Goal: Task Accomplishment & Management: Use online tool/utility

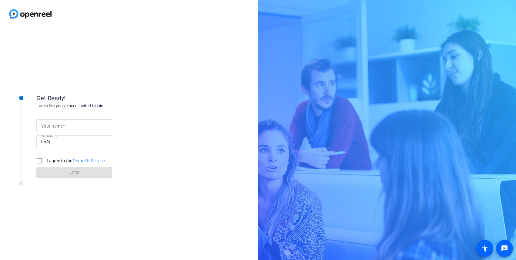
click at [59, 126] on mat-label "Your name" at bounding box center [52, 125] width 22 height 5
click at [59, 126] on input "Your name" at bounding box center [74, 125] width 66 height 7
type input "[PERSON_NAME]"
click at [39, 158] on input "I agree to the Terms Of Service" at bounding box center [39, 160] width 12 height 12
checkbox input "true"
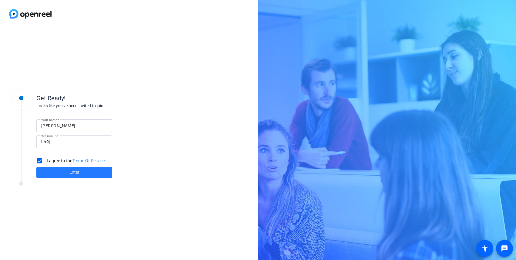
click at [68, 171] on span at bounding box center [74, 172] width 76 height 15
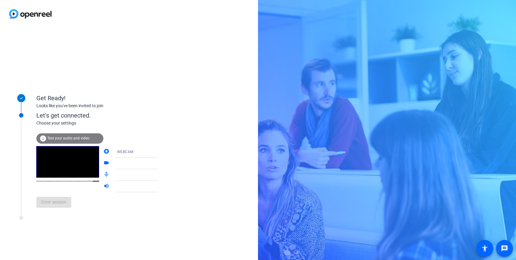
click at [117, 162] on div at bounding box center [140, 163] width 46 height 7
click at [160, 165] on icon at bounding box center [163, 163] width 7 height 7
click at [160, 152] on icon at bounding box center [163, 151] width 7 height 7
click at [174, 133] on div at bounding box center [258, 130] width 516 height 260
click at [142, 151] on div "WEBCAM" at bounding box center [140, 152] width 46 height 8
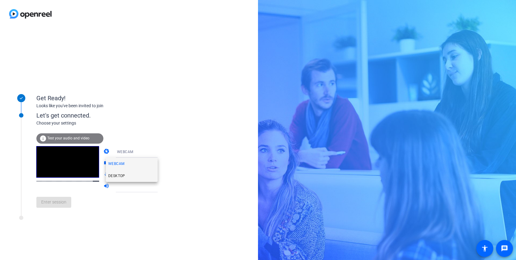
click at [134, 172] on mat-option "DESKTOP" at bounding box center [132, 176] width 52 height 12
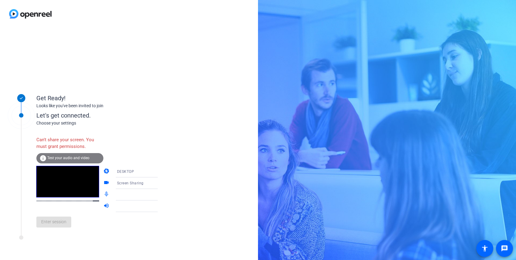
click at [119, 169] on div "DESKTOP" at bounding box center [140, 171] width 46 height 8
click at [120, 186] on span "WEBCAM" at bounding box center [116, 183] width 16 height 7
click at [50, 160] on span "Test your audio and video" at bounding box center [68, 158] width 42 height 4
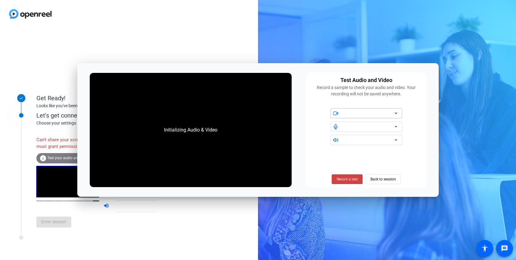
click at [373, 113] on div at bounding box center [369, 113] width 52 height 7
click at [349, 124] on div at bounding box center [369, 126] width 52 height 7
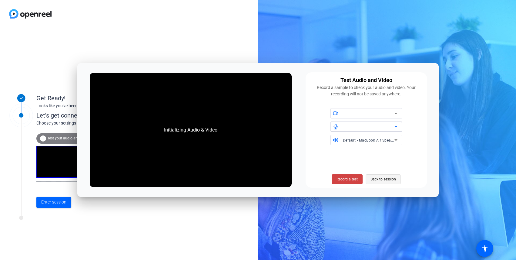
click at [378, 182] on span "Back to session" at bounding box center [383, 179] width 25 height 12
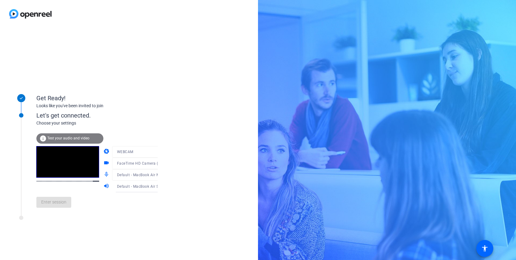
click at [103, 164] on mat-icon "videocam" at bounding box center [106, 163] width 7 height 7
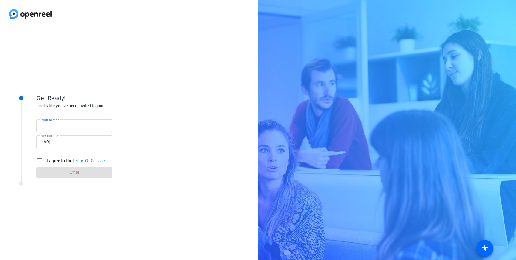
click at [97, 127] on input "Your name" at bounding box center [74, 125] width 66 height 7
type input "[PERSON_NAME]"
click at [59, 160] on label "I agree to the Terms Of Service" at bounding box center [75, 160] width 59 height 6
click at [46, 160] on input "I agree to the Terms Of Service" at bounding box center [39, 160] width 12 height 12
checkbox input "true"
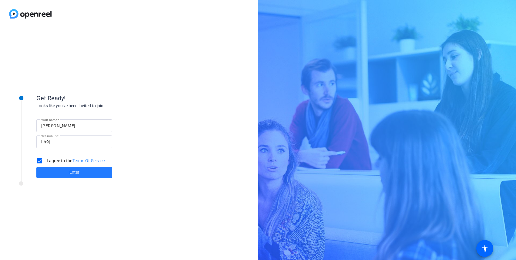
click at [61, 172] on span at bounding box center [74, 172] width 76 height 15
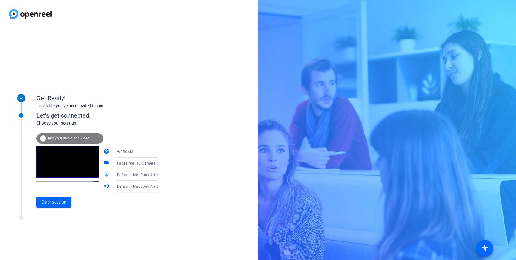
click at [103, 164] on mat-icon "videocam" at bounding box center [106, 163] width 7 height 7
click at [62, 202] on span "Enter session" at bounding box center [53, 202] width 25 height 6
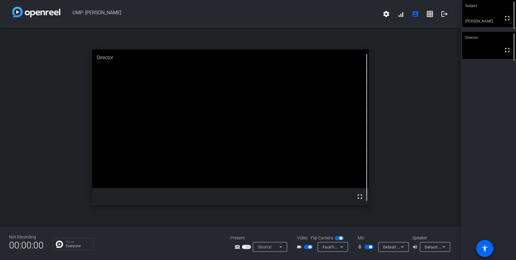
click at [346, 248] on div "FaceTime HD Camera (4E23:4E8C)" at bounding box center [333, 247] width 30 height 10
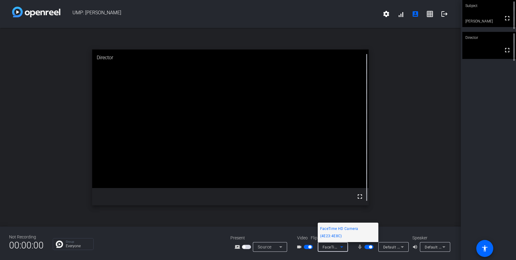
click at [423, 192] on div at bounding box center [258, 130] width 516 height 260
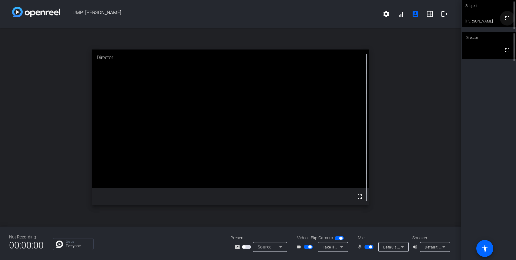
click at [506, 22] on mat-icon "fullscreen" at bounding box center [507, 18] width 7 height 7
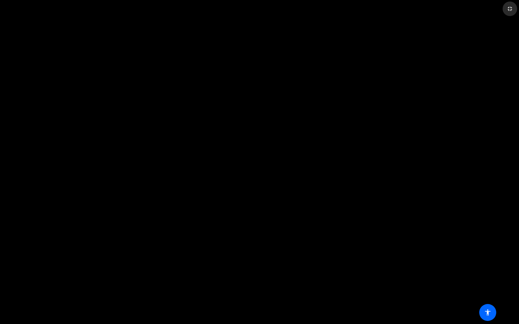
click at [506, 11] on mat-icon "fullscreen_exit" at bounding box center [509, 8] width 7 height 7
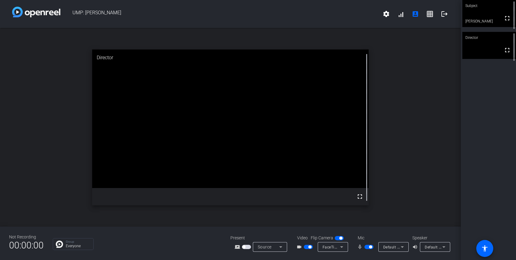
click at [341, 244] on icon at bounding box center [341, 246] width 7 height 7
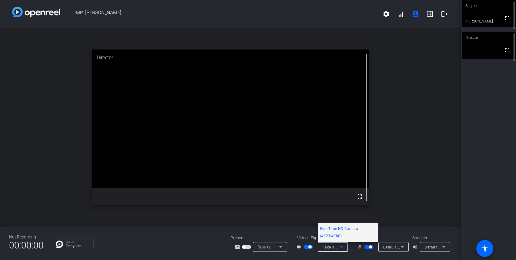
click at [428, 184] on div at bounding box center [258, 130] width 516 height 260
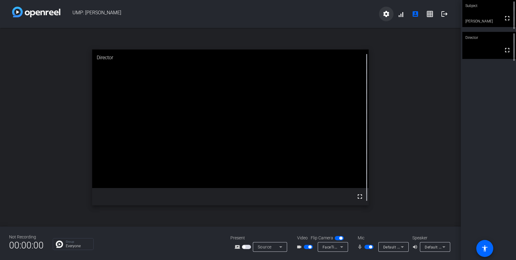
click at [387, 14] on mat-icon "settings" at bounding box center [386, 13] width 7 height 7
click at [405, 111] on div at bounding box center [258, 130] width 516 height 260
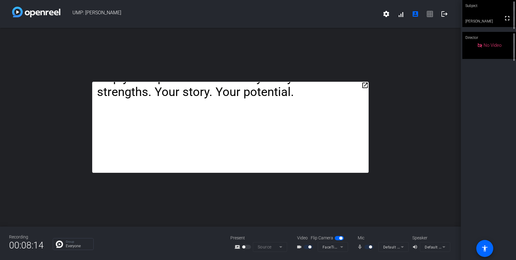
click at [339, 238] on button "button" at bounding box center [339, 238] width 9 height 4
click at [339, 238] on span "button" at bounding box center [339, 238] width 9 height 4
click at [299, 248] on mat-icon "videocam_outline" at bounding box center [300, 246] width 7 height 7
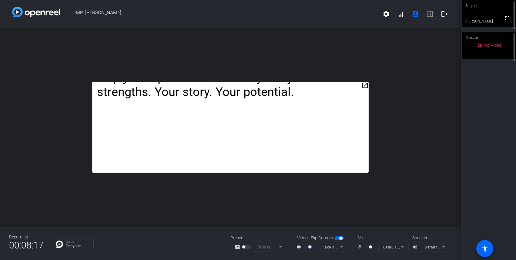
click at [299, 248] on mat-icon "videocam_outline" at bounding box center [300, 246] width 7 height 7
drag, startPoint x: 299, startPoint y: 248, endPoint x: 324, endPoint y: 241, distance: 26.3
click at [303, 247] on mat-icon "videocam_outline" at bounding box center [300, 246] width 7 height 7
drag, startPoint x: 441, startPoint y: 230, endPoint x: 455, endPoint y: 152, distance: 79.9
click at [441, 214] on div "UMP: [PERSON_NAME] settings signal_cellular_alt account_box grid_on logout open…" at bounding box center [230, 130] width 461 height 260
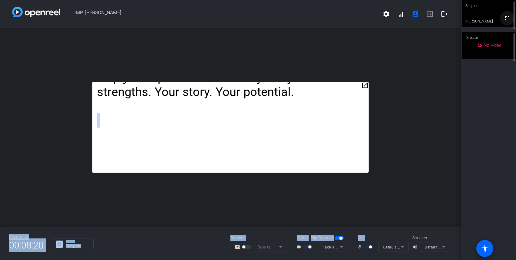
click at [508, 22] on mat-icon "fullscreen" at bounding box center [507, 18] width 7 height 7
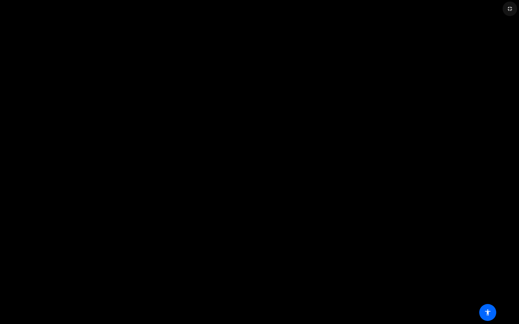
click at [509, 7] on mat-icon "fullscreen_exit" at bounding box center [509, 8] width 7 height 7
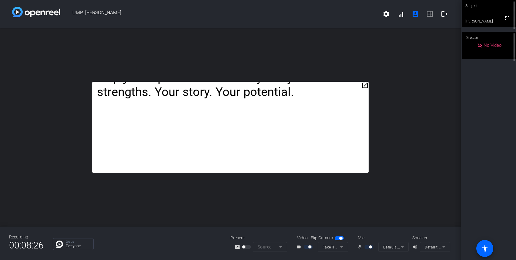
click at [160, 205] on div "open_in_new [PERSON_NAME]: And I’m [PERSON_NAME]. We’re part of the Inclusive E…" at bounding box center [230, 127] width 461 height 198
click at [335, 249] on mat-form-field "FaceTime HD Camera (4E23:4E8C)" at bounding box center [333, 247] width 30 height 10
click at [343, 246] on mat-form-field "FaceTime HD Camera (4E23:4E8C)" at bounding box center [333, 247] width 30 height 10
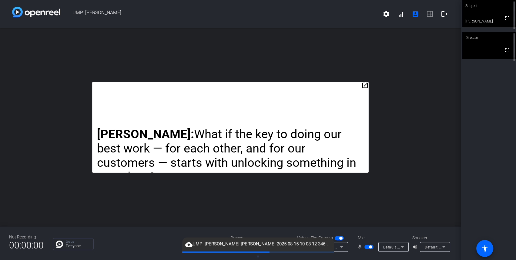
click at [340, 239] on span "button" at bounding box center [340, 237] width 3 height 3
click at [340, 239] on button "button" at bounding box center [339, 238] width 9 height 4
click at [340, 239] on span "button" at bounding box center [340, 237] width 3 height 3
click at [335, 238] on span "button" at bounding box center [336, 237] width 3 height 3
drag, startPoint x: 302, startPoint y: 248, endPoint x: 221, endPoint y: 246, distance: 81.0
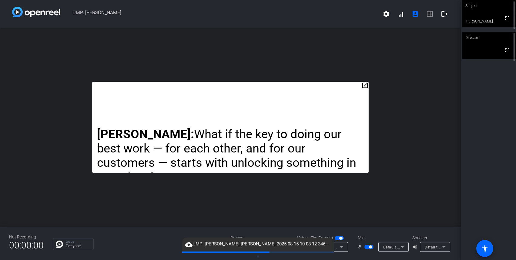
click at [221, 246] on div "cloud_upload UMP- [PERSON_NAME]-[PERSON_NAME]-2025-08-15-10-08-12-346-0.webm" at bounding box center [258, 244] width 152 height 14
click at [413, 16] on mat-icon "account_box" at bounding box center [415, 13] width 7 height 7
click at [479, 26] on video at bounding box center [490, 13] width 54 height 27
click at [480, 25] on video at bounding box center [489, 13] width 53 height 27
click at [494, 19] on video at bounding box center [490, 13] width 54 height 27
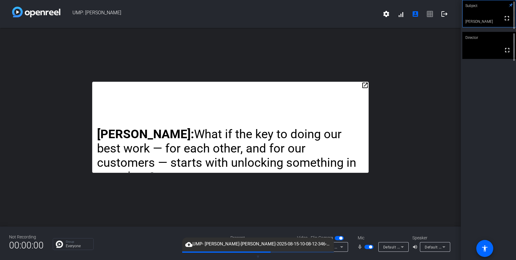
click at [513, 4] on div at bounding box center [514, 13] width 4 height 27
click at [340, 238] on span "button" at bounding box center [340, 237] width 3 height 3
click at [340, 238] on span "button" at bounding box center [339, 238] width 9 height 4
click at [341, 249] on icon at bounding box center [341, 246] width 7 height 7
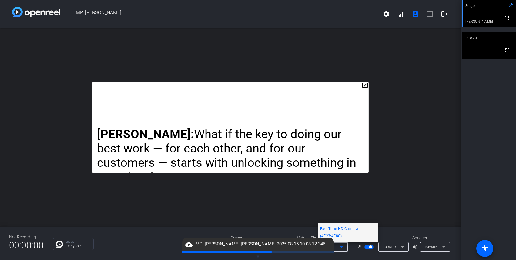
click at [346, 236] on span "FaceTime HD Camera (4E23:4E8C)" at bounding box center [348, 232] width 56 height 15
click at [346, 236] on div "Video Flip Camera" at bounding box center [321, 237] width 61 height 6
click at [343, 248] on icon at bounding box center [341, 246] width 7 height 7
click at [309, 200] on div at bounding box center [258, 130] width 516 height 260
click at [368, 248] on span "button" at bounding box center [369, 247] width 9 height 4
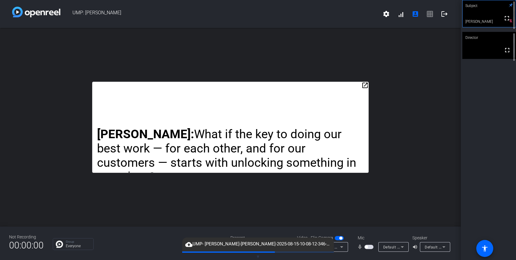
click at [368, 248] on span "button" at bounding box center [369, 247] width 9 height 4
click at [249, 158] on p "[PERSON_NAME]: What if the key to doing our best work — for each other, and for…" at bounding box center [230, 155] width 267 height 57
click at [368, 249] on mat-slide-toggle at bounding box center [370, 246] width 10 height 6
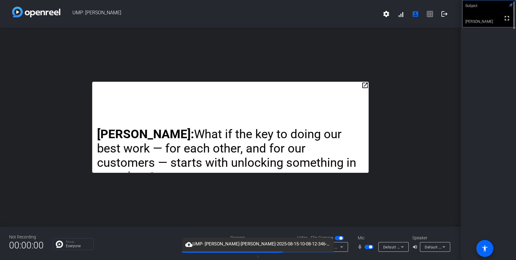
click at [369, 248] on span "button" at bounding box center [369, 247] width 9 height 4
